Goal: Navigation & Orientation: Find specific page/section

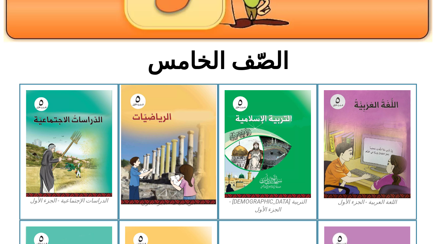
scroll to position [179, 0]
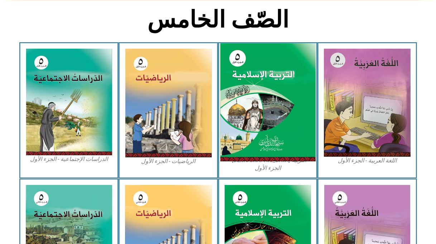
click at [269, 100] on img at bounding box center [267, 102] width 95 height 119
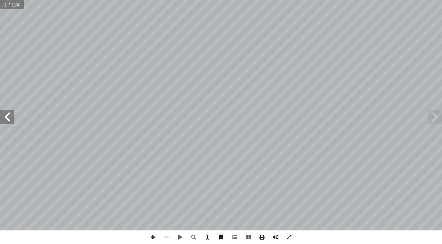
click at [13, 120] on span at bounding box center [7, 117] width 14 height 14
click at [13, 119] on span at bounding box center [7, 117] width 14 height 14
click at [8, 117] on span at bounding box center [7, 117] width 14 height 14
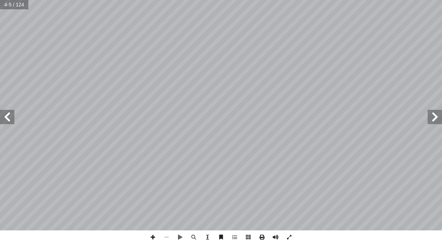
click at [8, 117] on span at bounding box center [7, 117] width 14 height 14
click at [12, 121] on span at bounding box center [7, 117] width 14 height 14
click at [217, 65] on html "الصفحة الرئيسية الصف الأول الصف الثاني الصف الثالث الصف الرابع الصف الخامس الصف…" at bounding box center [221, 32] width 442 height 65
click at [164, 238] on span at bounding box center [166, 238] width 14 height 14
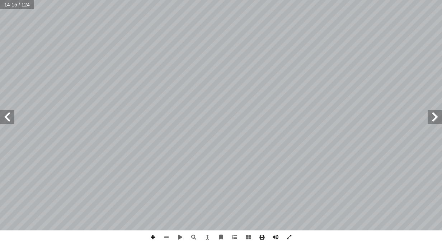
click at [148, 241] on span at bounding box center [153, 238] width 14 height 14
click at [155, 238] on span at bounding box center [153, 238] width 14 height 14
click at [153, 240] on span at bounding box center [153, 238] width 14 height 14
